Goal: Navigation & Orientation: Find specific page/section

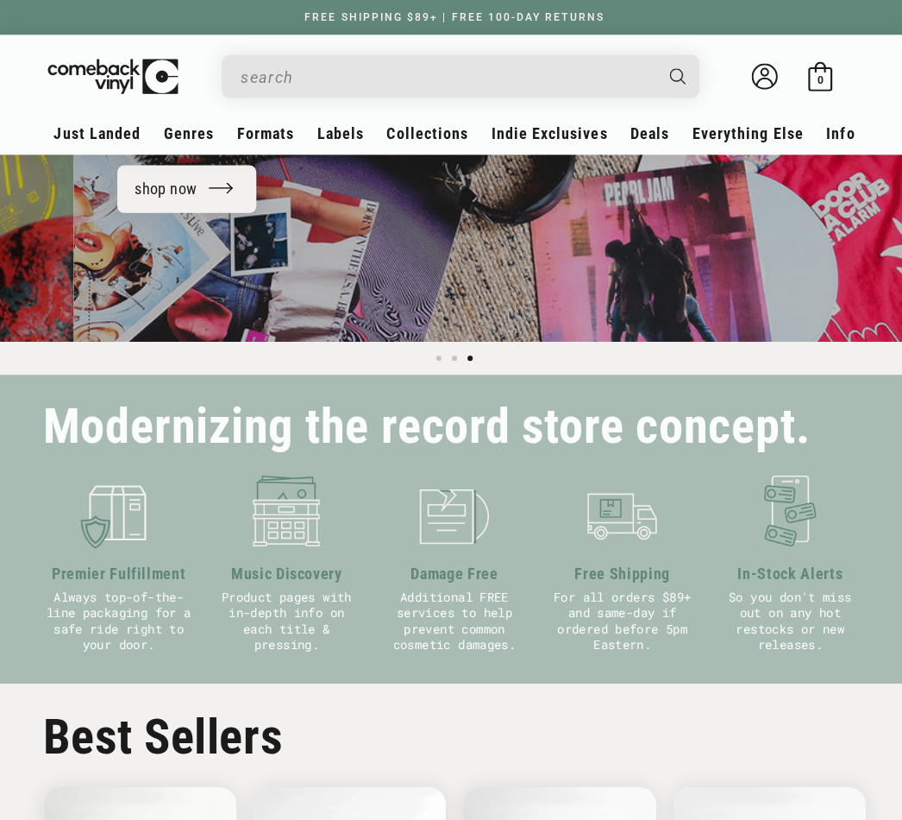
scroll to position [0, 1805]
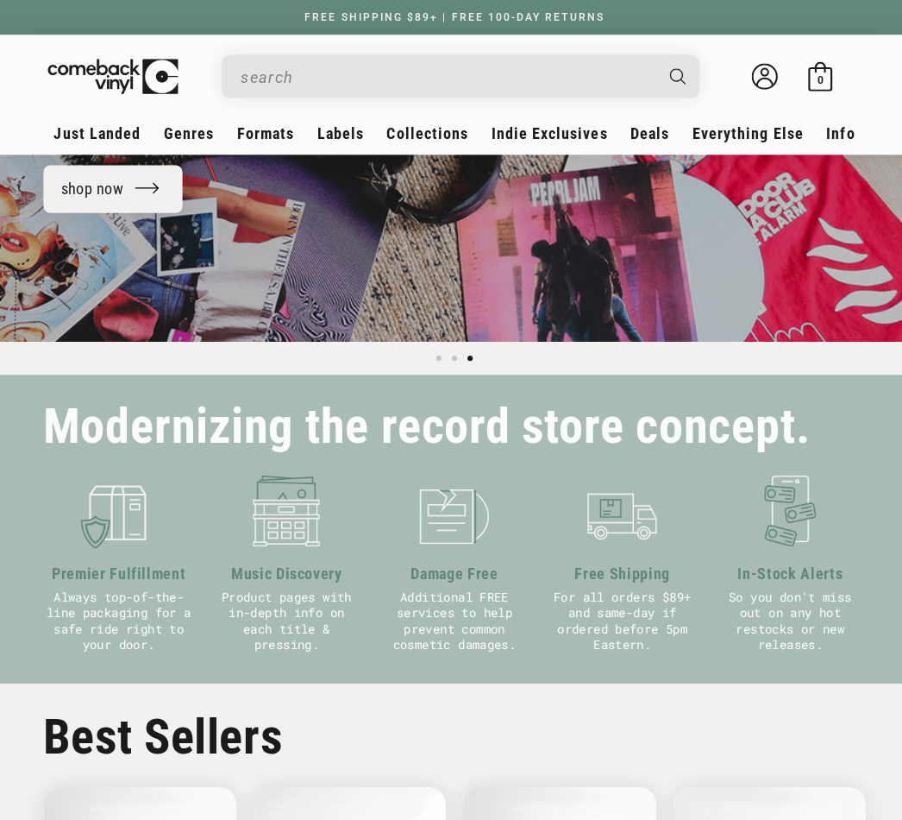
click at [424, 116] on header "My account Just Landed Just Landed New Releases Genres" at bounding box center [451, 94] width 902 height 118
click at [93, 179] on link "AUDIOPHILE" at bounding box center [257, 186] width 480 height 28
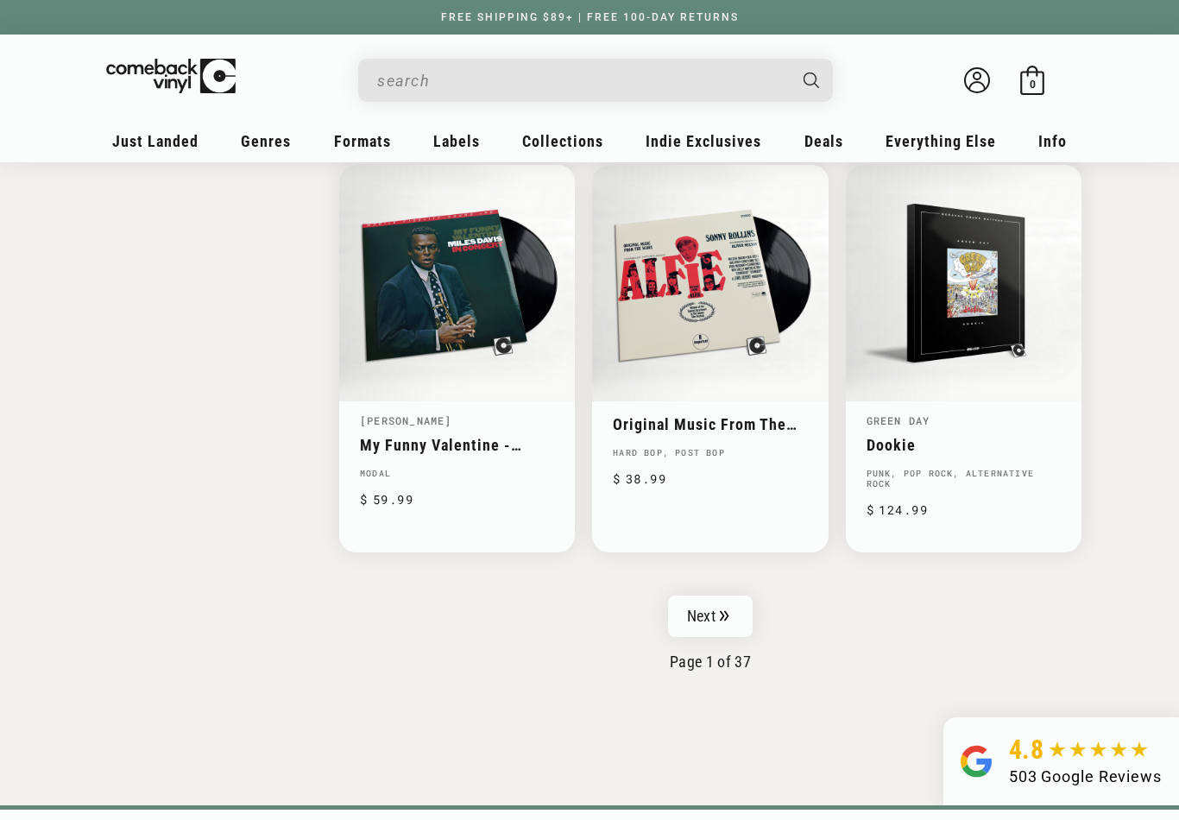
scroll to position [2654, 0]
click at [733, 594] on link "Next" at bounding box center [710, 614] width 85 height 41
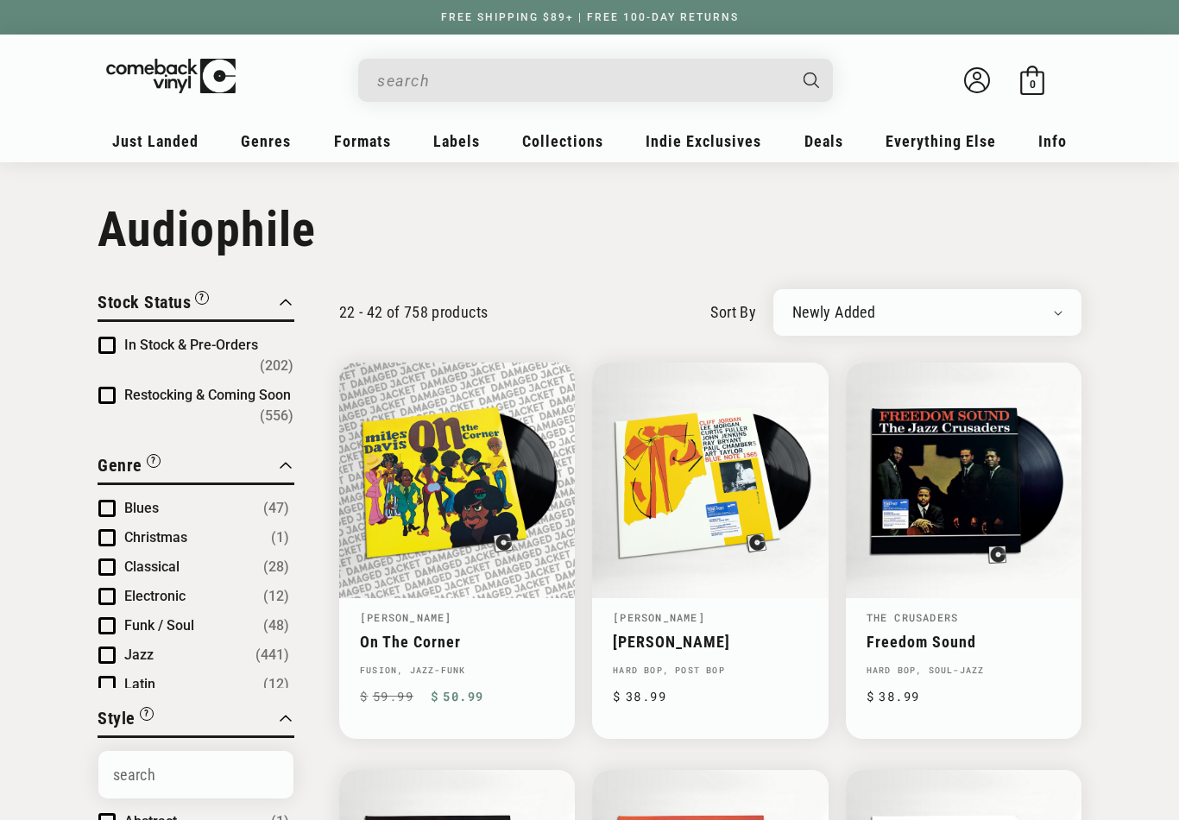
click at [902, 276] on link "Audiophile Deals" at bounding box center [910, 281] width 173 height 29
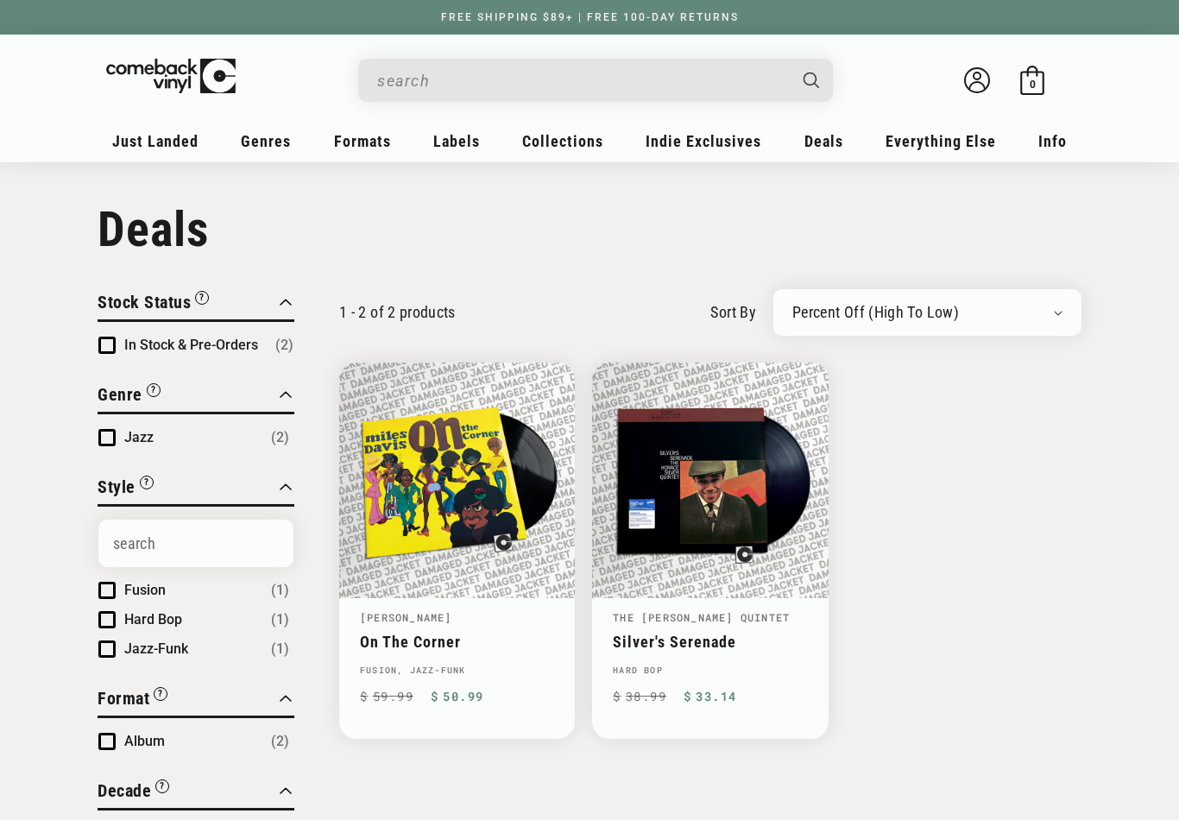
click at [282, 286] on link "Coming Soon & Pre-Orders" at bounding box center [230, 281] width 197 height 29
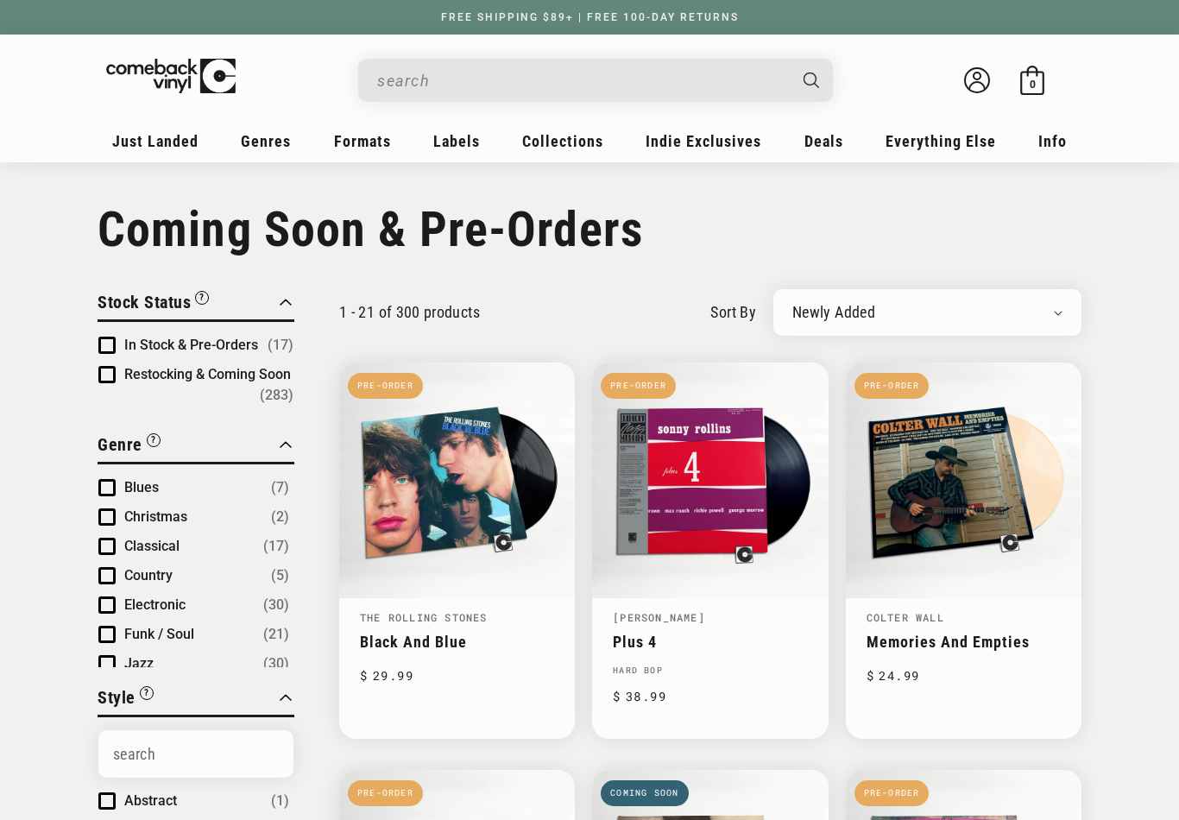
click at [181, 71] on img at bounding box center [184, 73] width 168 height 35
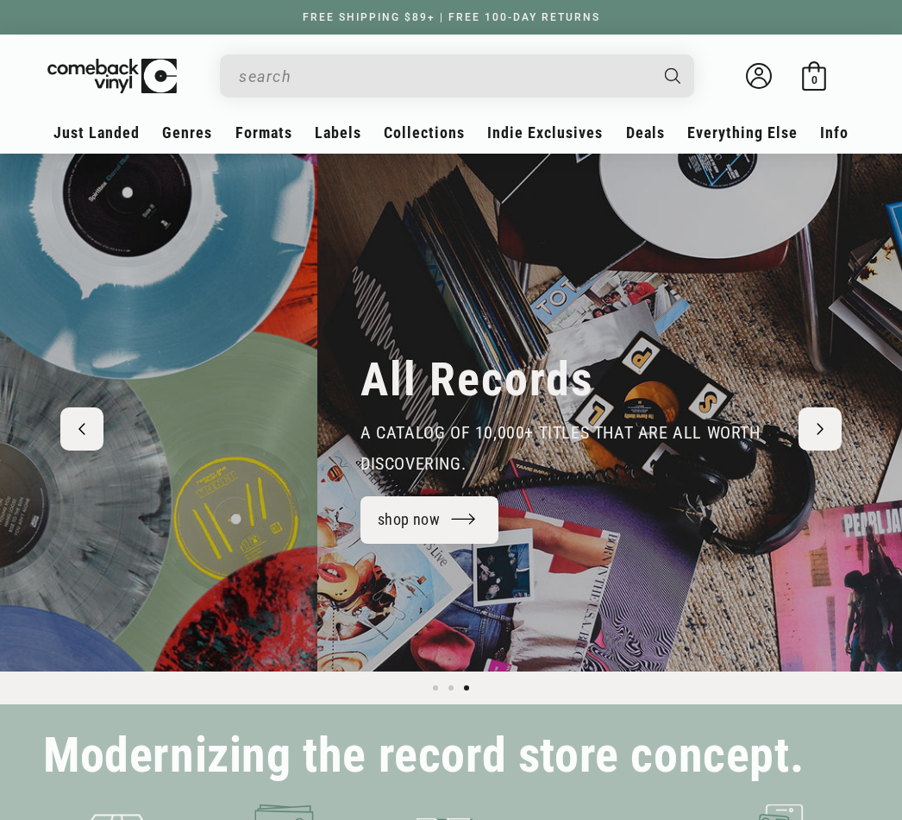
scroll to position [0, 1805]
